Goal: Find specific page/section: Find specific page/section

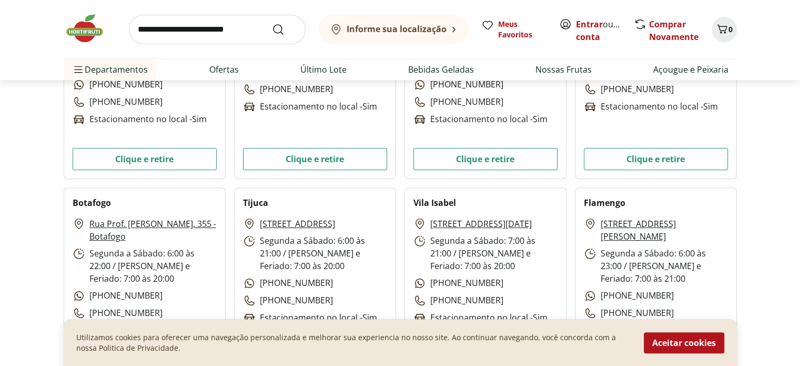
scroll to position [421, 0]
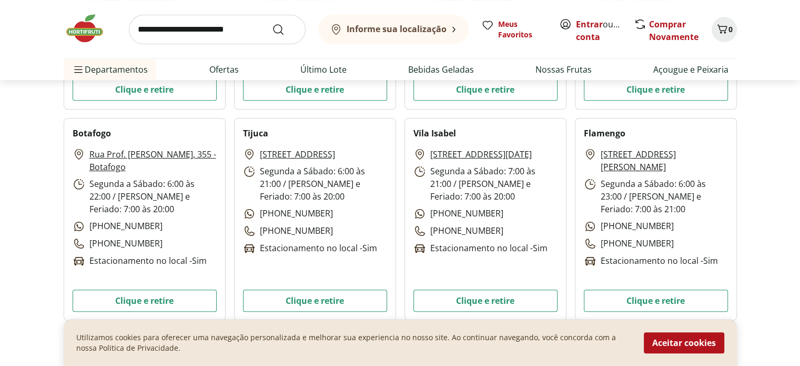
click at [288, 155] on link "[STREET_ADDRESS]" at bounding box center [297, 154] width 75 height 13
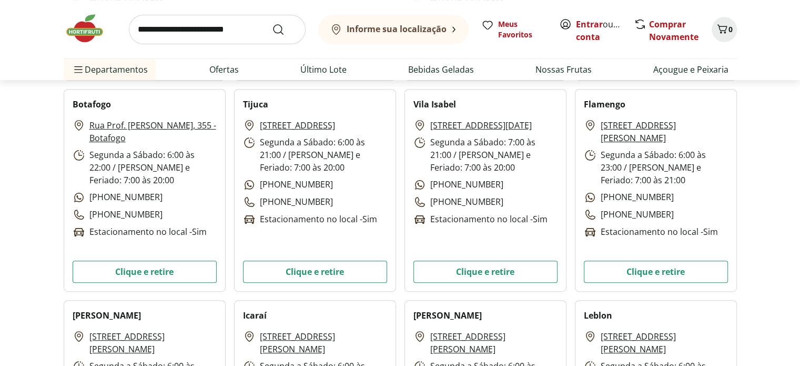
scroll to position [421, 0]
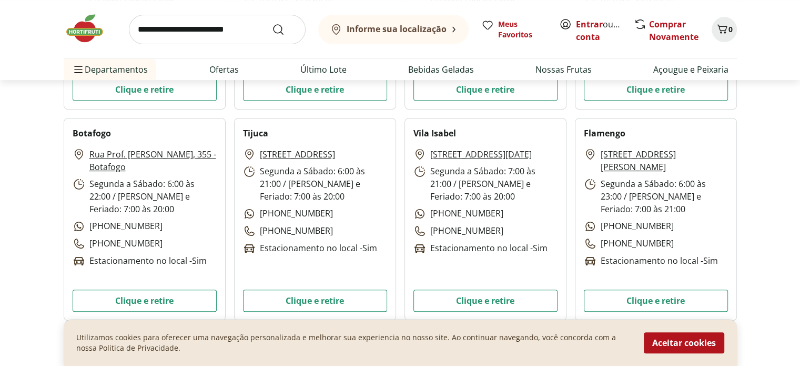
click at [297, 202] on p "Segunda a Sábado: 6:00 às 21:00 / [PERSON_NAME] e Feriado: 7:00 às 20:00" at bounding box center [315, 184] width 144 height 38
click at [320, 300] on button "Clique e retire" at bounding box center [315, 300] width 144 height 22
click at [308, 202] on p "Segunda a Sábado: 6:00 às 21:00 / [PERSON_NAME] e Feriado: 7:00 às 20:00" at bounding box center [315, 184] width 144 height 38
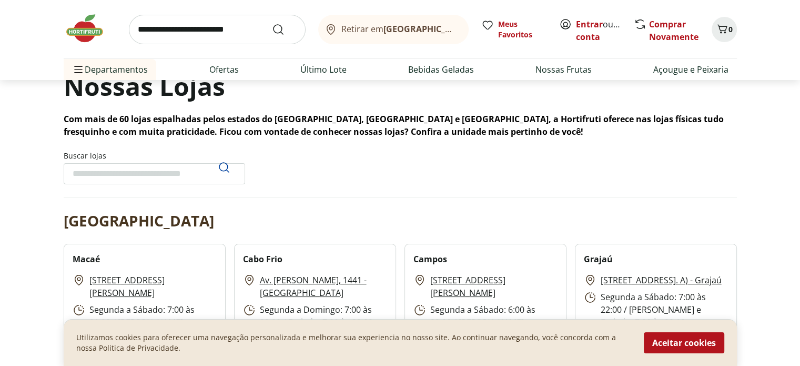
scroll to position [0, 0]
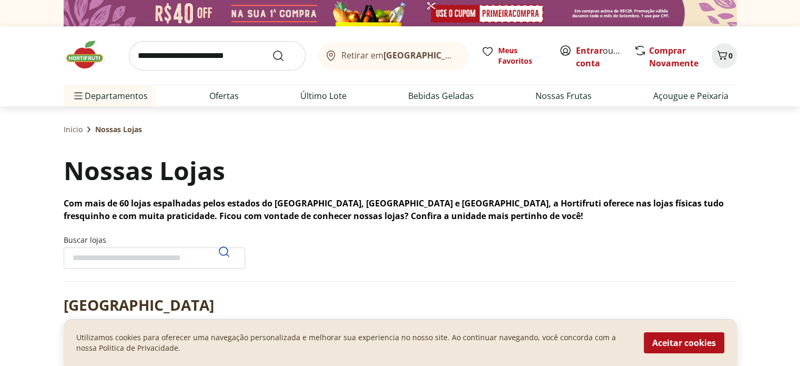
click at [78, 56] on img at bounding box center [90, 55] width 53 height 32
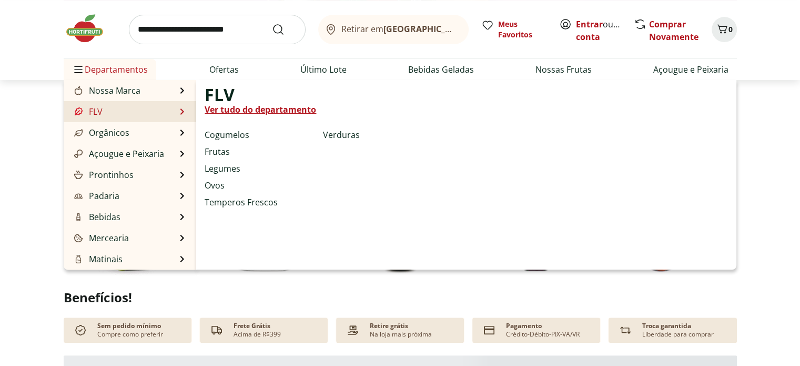
scroll to position [280, 0]
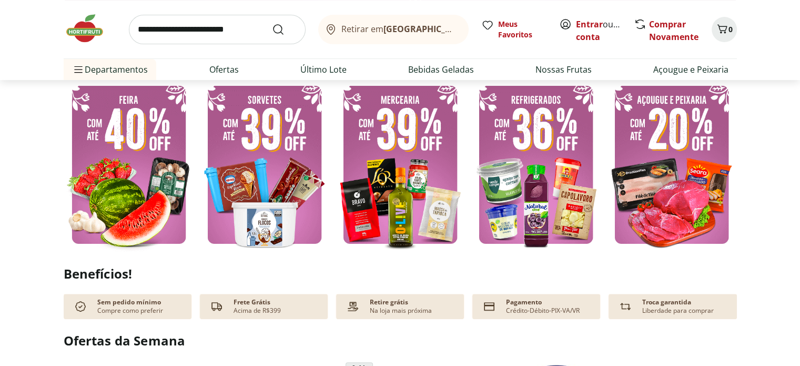
click at [43, 245] on section "Confira nossos descontos exclusivos" at bounding box center [400, 150] width 800 height 205
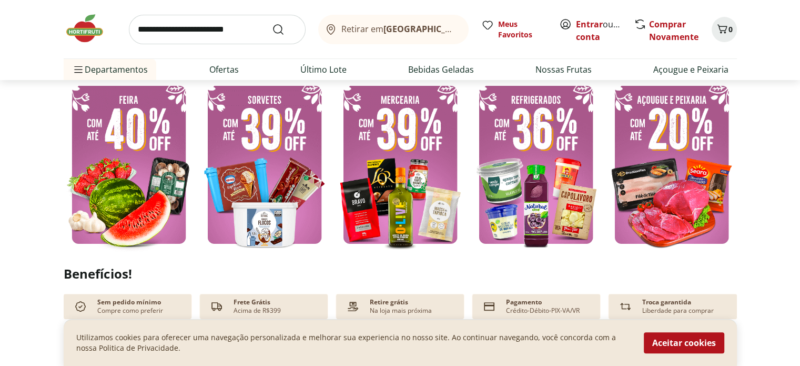
click at [696, 156] on img at bounding box center [671, 164] width 130 height 174
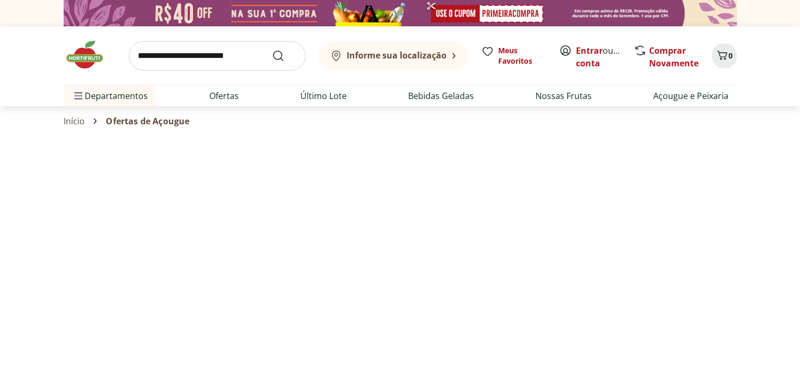
select select "**********"
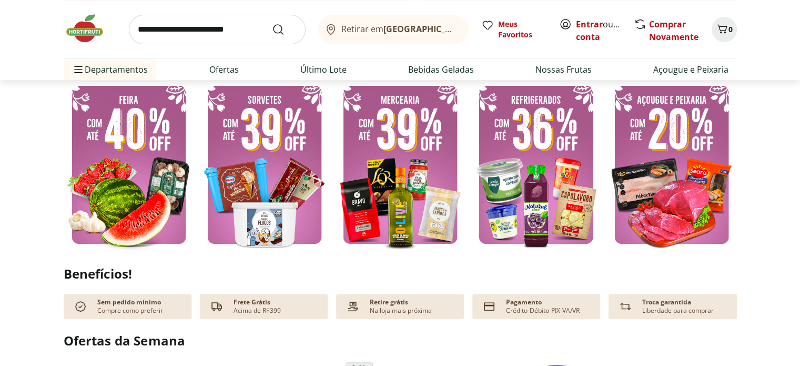
click at [661, 124] on img at bounding box center [671, 164] width 130 height 174
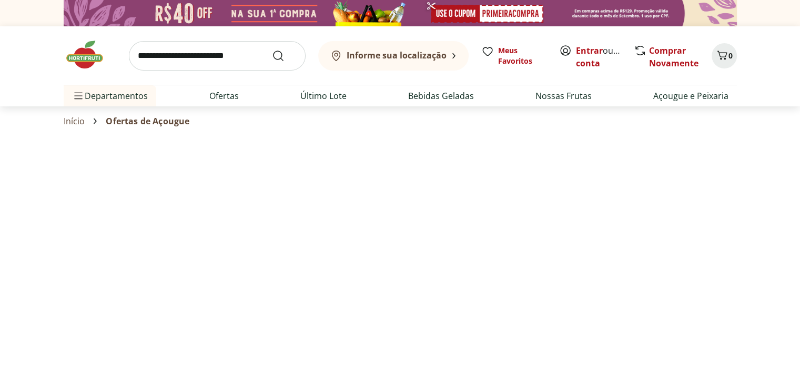
select select "**********"
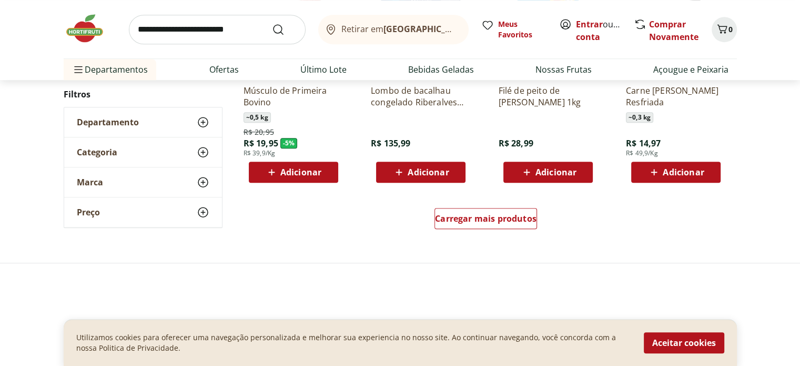
scroll to position [701, 0]
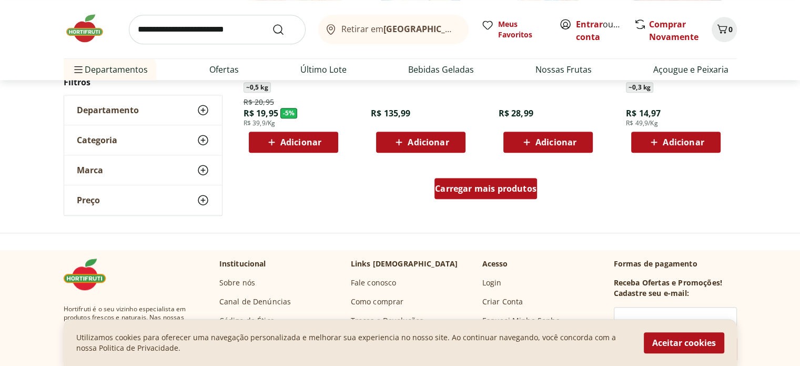
click at [487, 184] on span "Carregar mais produtos" at bounding box center [486, 188] width 102 height 8
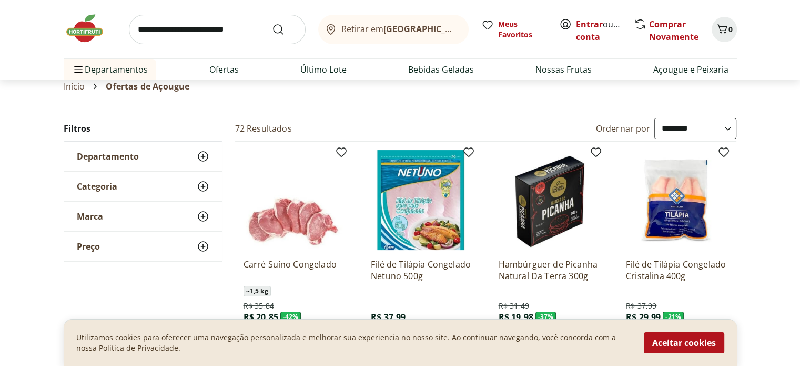
scroll to position [0, 0]
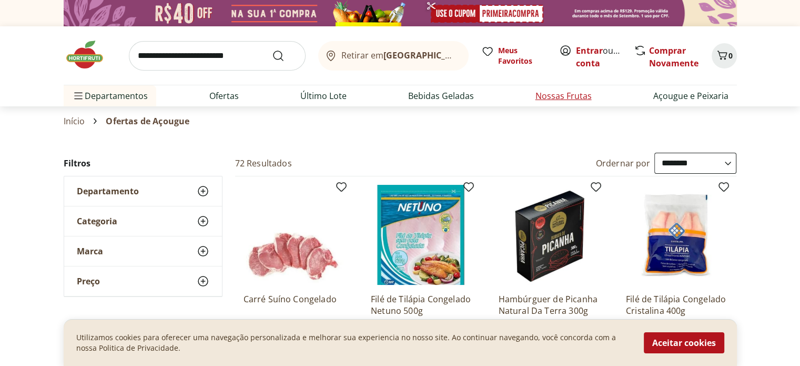
click at [562, 93] on link "Nossas Frutas" at bounding box center [563, 95] width 56 height 13
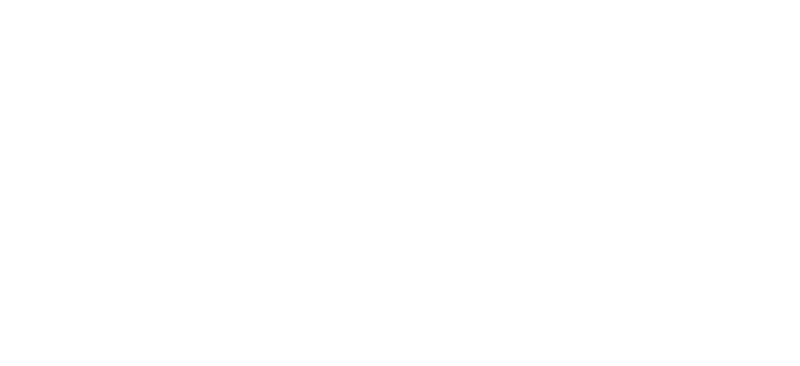
select select "**********"
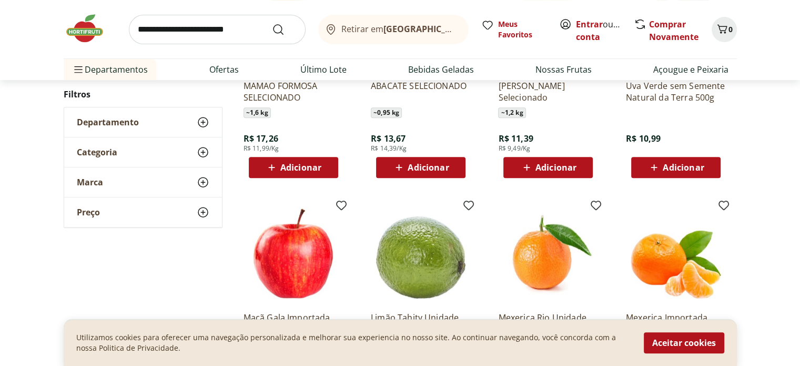
scroll to position [421, 0]
